Goal: Task Accomplishment & Management: Complete application form

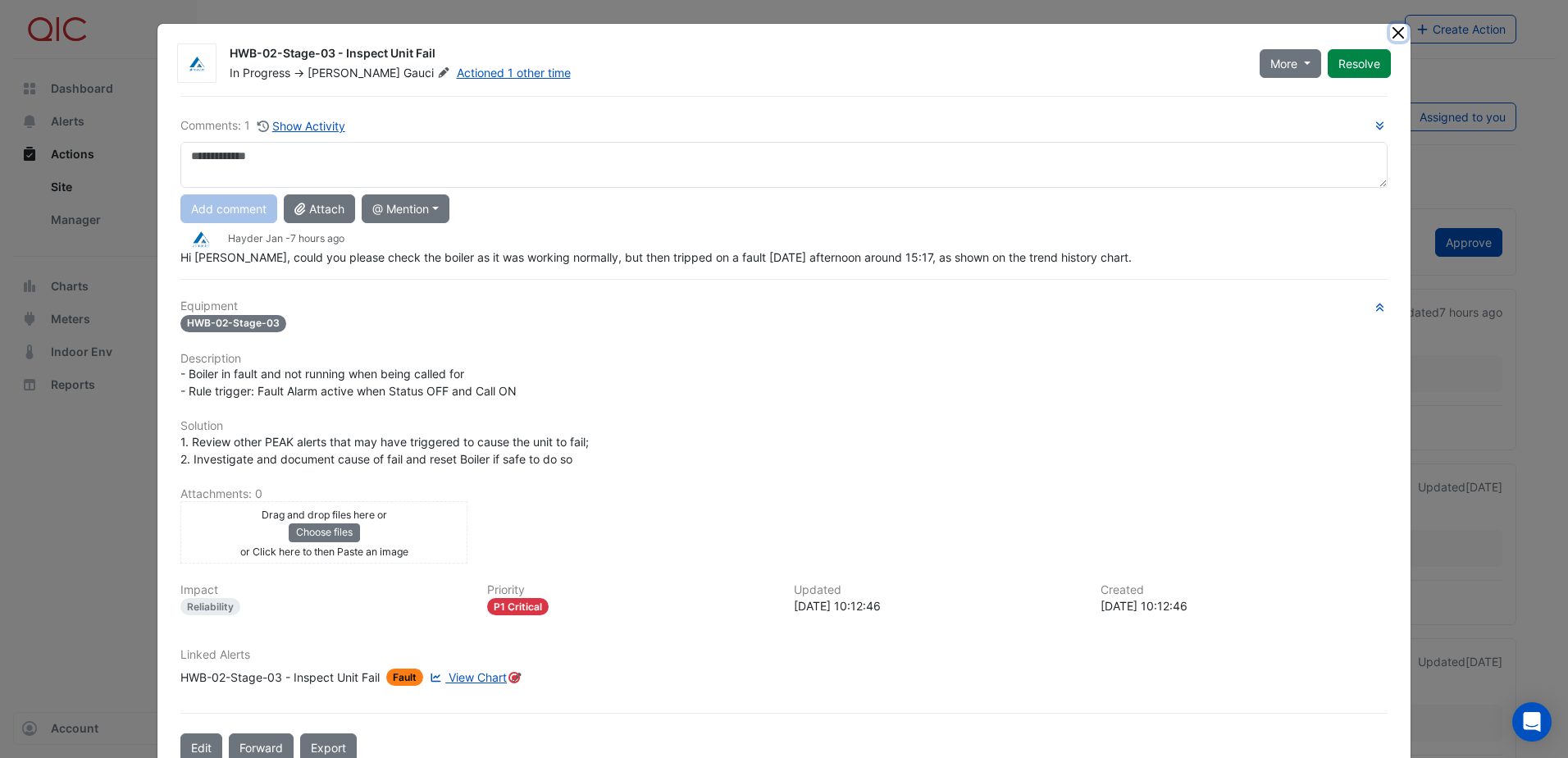
click at [1397, 36] on button "Close" at bounding box center [1399, 33] width 17 height 17
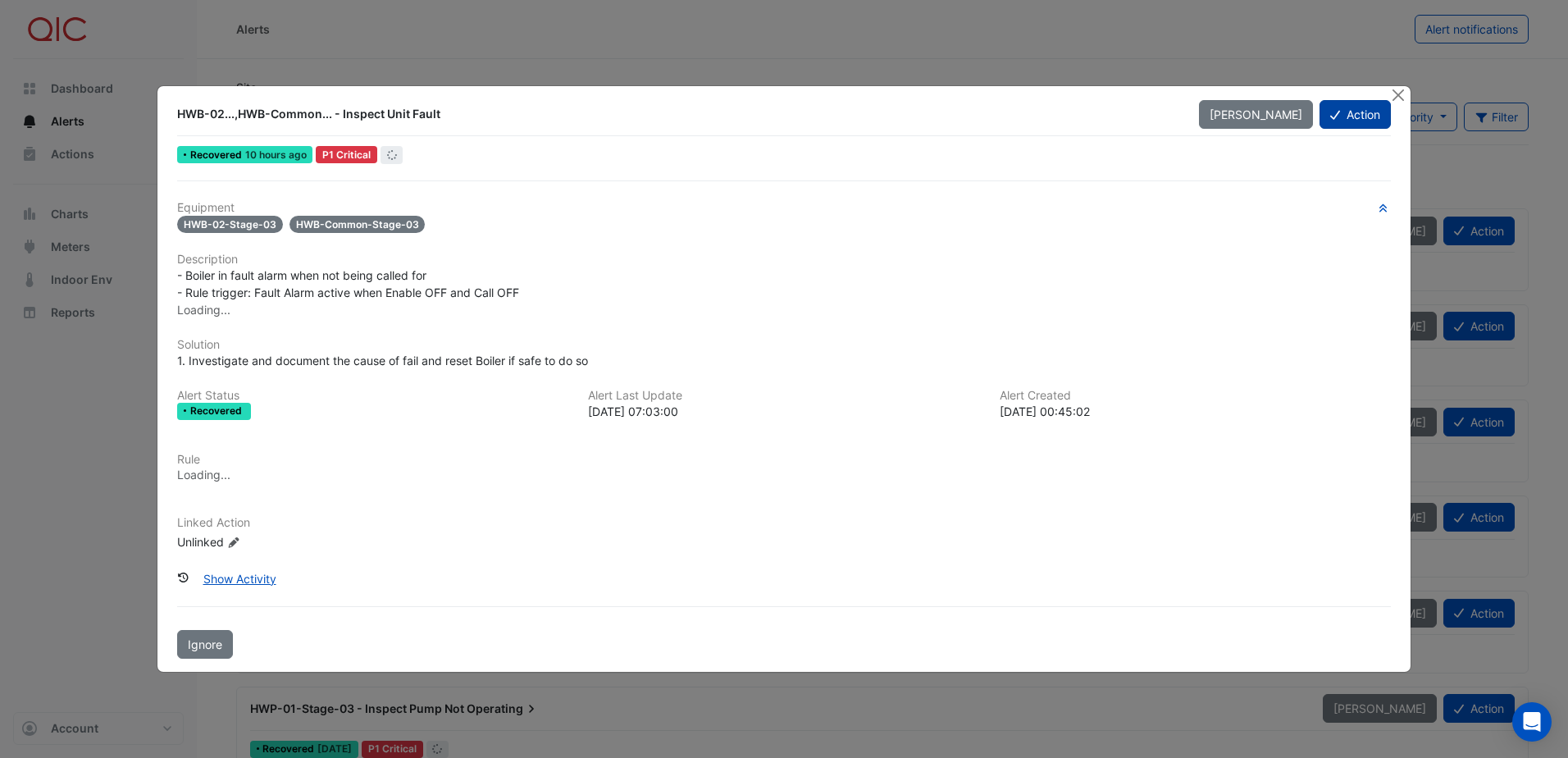
click at [1361, 114] on button "Action" at bounding box center [1355, 114] width 72 height 29
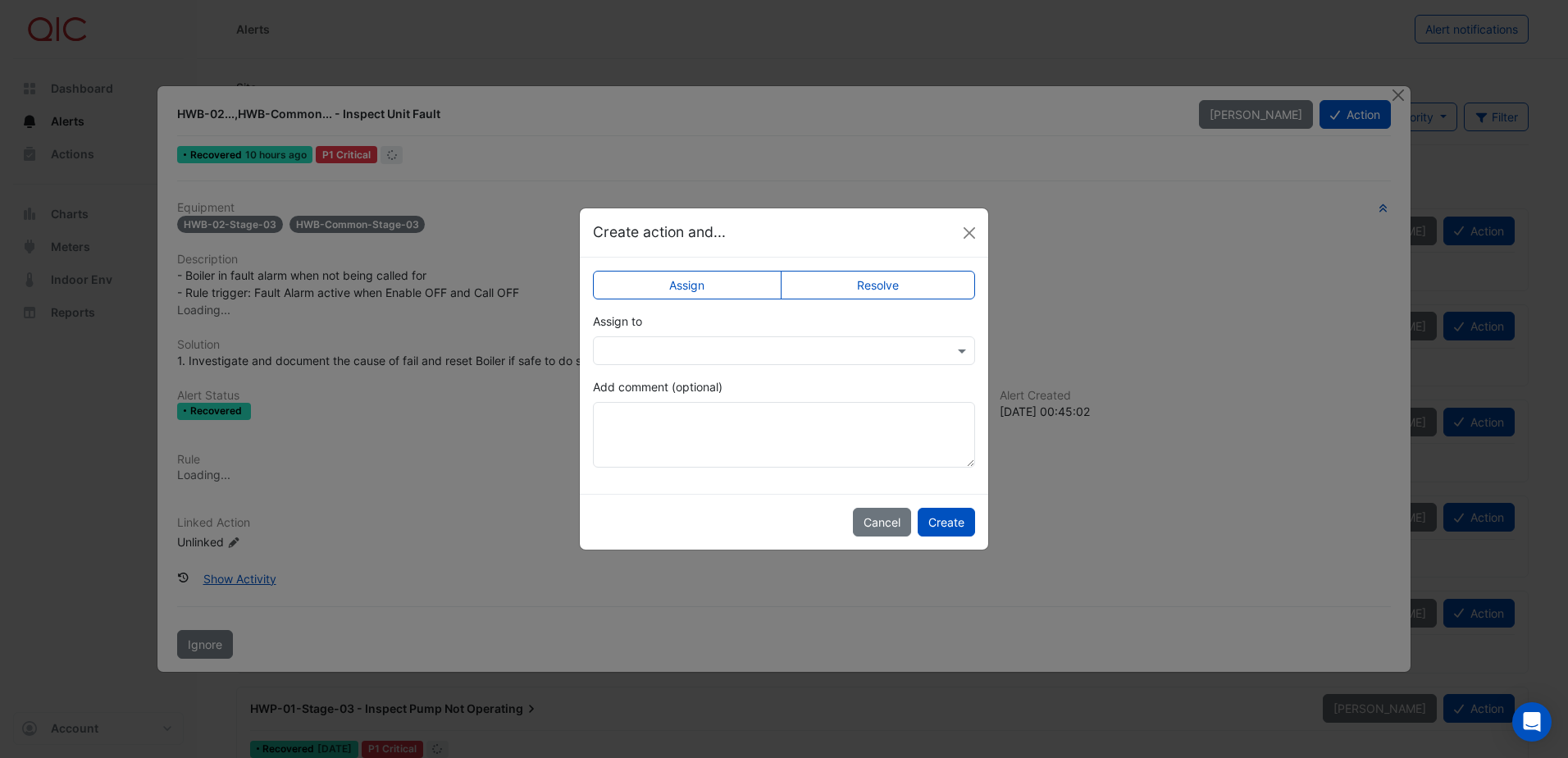
click at [911, 291] on label "Resolve" at bounding box center [878, 284] width 195 height 29
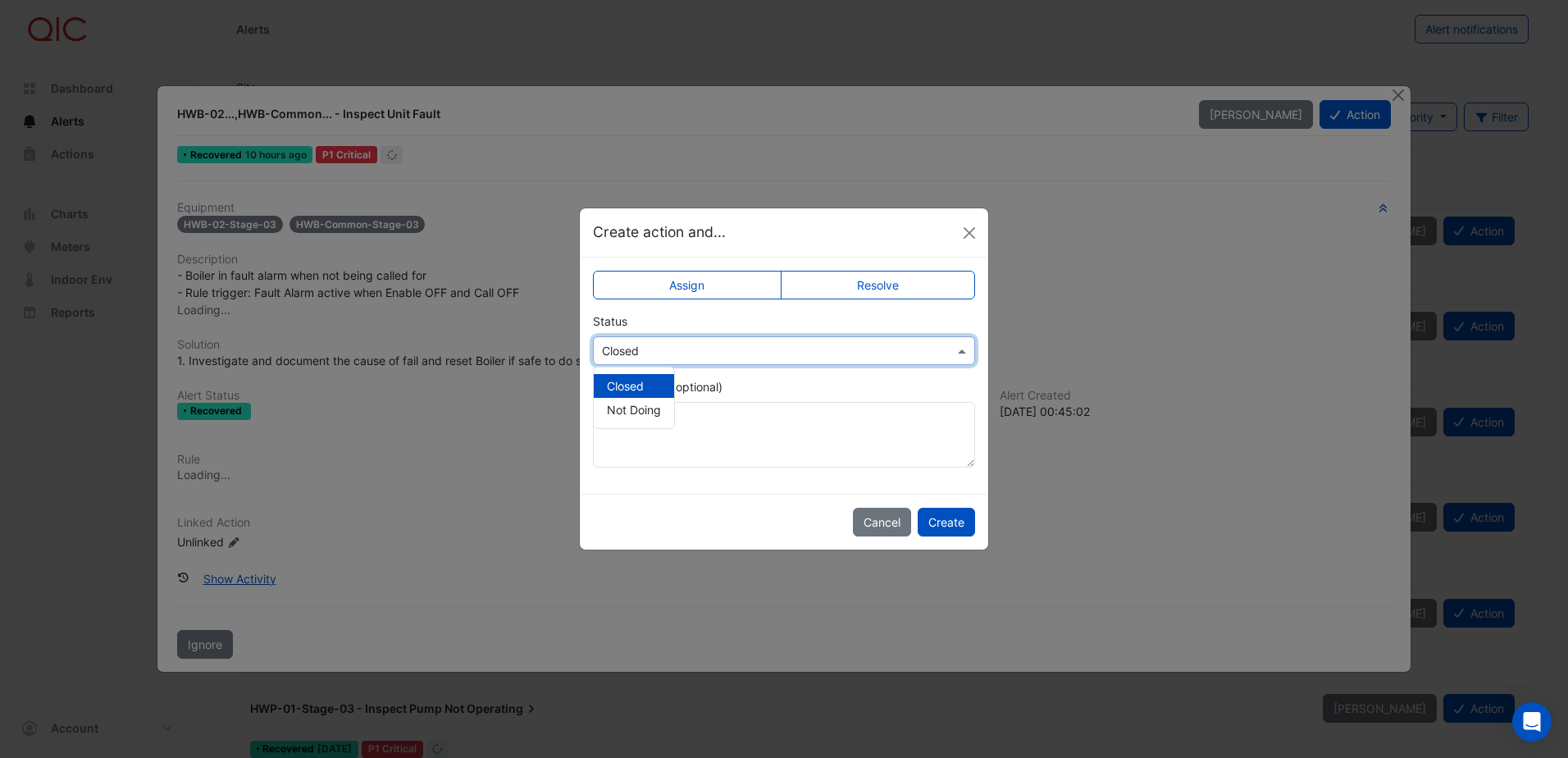
click at [841, 358] on input "text" at bounding box center [767, 351] width 331 height 17
click at [953, 518] on button "Create" at bounding box center [947, 522] width 58 height 29
